Goal: Task Accomplishment & Management: Manage account settings

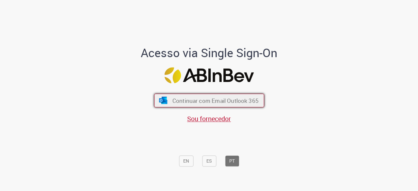
click at [191, 98] on span "Continuar com Email Outlook 365" at bounding box center [215, 101] width 86 height 8
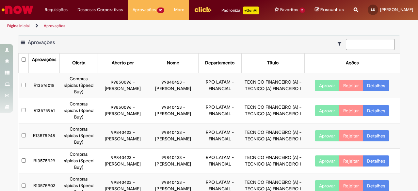
click at [199, 11] on img "Menu Cabeçalho" at bounding box center [203, 10] width 18 height 10
click at [356, 47] on input at bounding box center [370, 44] width 49 height 11
click at [367, 50] on input "***" at bounding box center [370, 44] width 49 height 11
click at [338, 46] on icon "Mostrar filtros para: Suas Solicitações" at bounding box center [341, 43] width 7 height 5
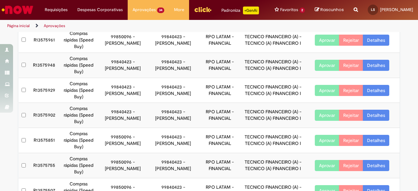
scroll to position [97, 0]
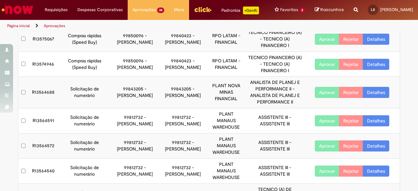
scroll to position [0, 0]
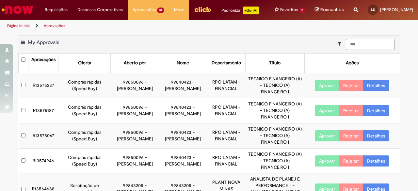
drag, startPoint x: 361, startPoint y: 51, endPoint x: 269, endPoint y: 51, distance: 92.7
click at [269, 51] on div "Exportar como PDF Exportar como Excel Exportar como CSV My Approvals ***" at bounding box center [208, 45] width 381 height 18
type input "****"
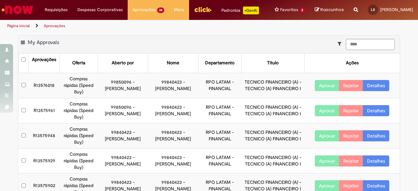
click at [338, 46] on icon "Mostrar filtros para: Suas Solicitações" at bounding box center [341, 43] width 7 height 5
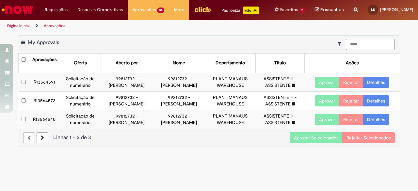
click at [321, 141] on button "Aprovar Selecionados" at bounding box center [316, 137] width 53 height 11
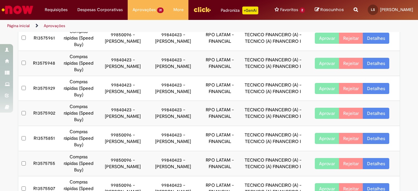
scroll to position [97, 0]
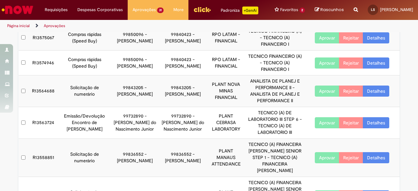
scroll to position [208, 0]
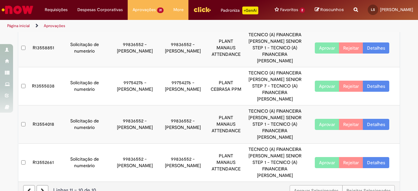
click at [41, 188] on icon at bounding box center [42, 190] width 3 height 5
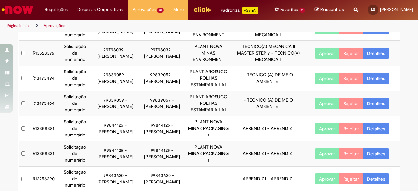
scroll to position [182, 0]
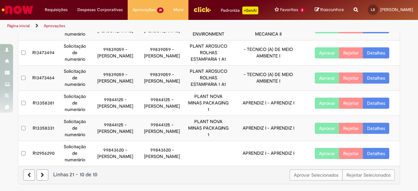
click at [37, 173] on link at bounding box center [43, 174] width 12 height 11
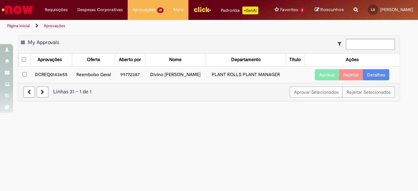
click at [40, 79] on td "DCREQ0143655" at bounding box center [51, 74] width 41 height 17
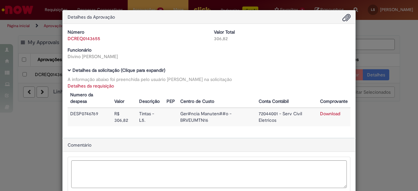
click at [403, 51] on div "Detalhes da Aprovação Número DCREQ0143655 Valor Total 306,82 Funcionário Divino…" at bounding box center [209, 95] width 418 height 191
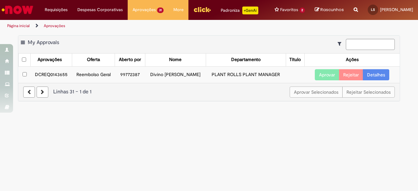
click at [403, 51] on div "Exportar como PDF Exportar como Excel Exportar como CSV My Approvals Aprovações…" at bounding box center [209, 71] width 418 height 72
click at [169, 159] on main "Aprovações Exportar como PDF Exportar como Excel Exportar como CSV My Approvals…" at bounding box center [209, 111] width 418 height 159
